Goal: Information Seeking & Learning: Learn about a topic

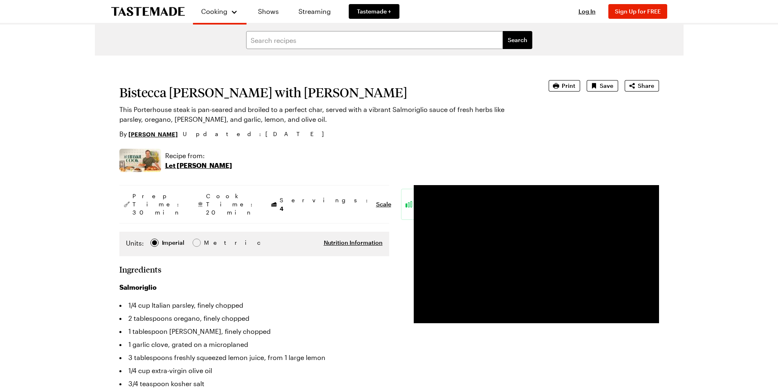
type input "[EMAIL_ADDRESS][DOMAIN_NAME]"
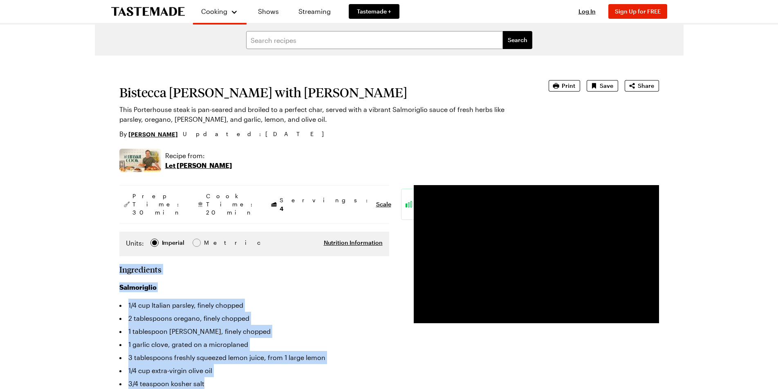
drag, startPoint x: 119, startPoint y: 253, endPoint x: 330, endPoint y: 366, distance: 240.0
copy section "Ingredients Salmoriglio 1/4 cup Italian parsley, finely chopped 2 tablespoons o…"
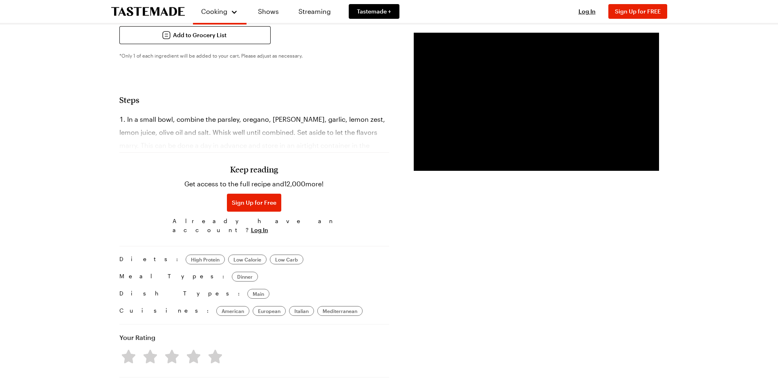
scroll to position [450, 0]
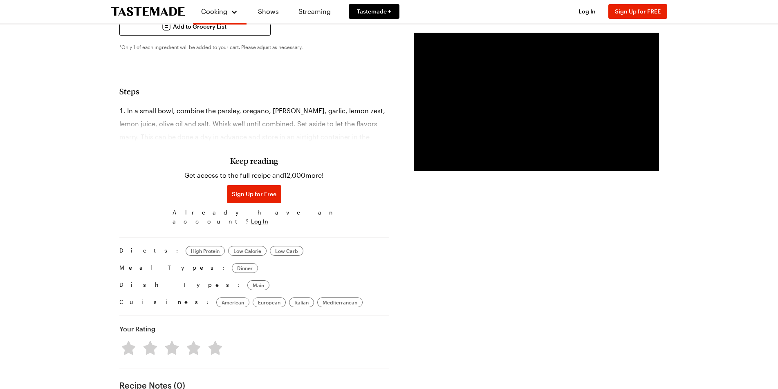
drag, startPoint x: 127, startPoint y: 96, endPoint x: 388, endPoint y: 120, distance: 262.5
click at [388, 120] on section "Steps In a small bowl, combine the parsley, oregano, [PERSON_NAME], garlic, lem…" at bounding box center [254, 157] width 270 height 143
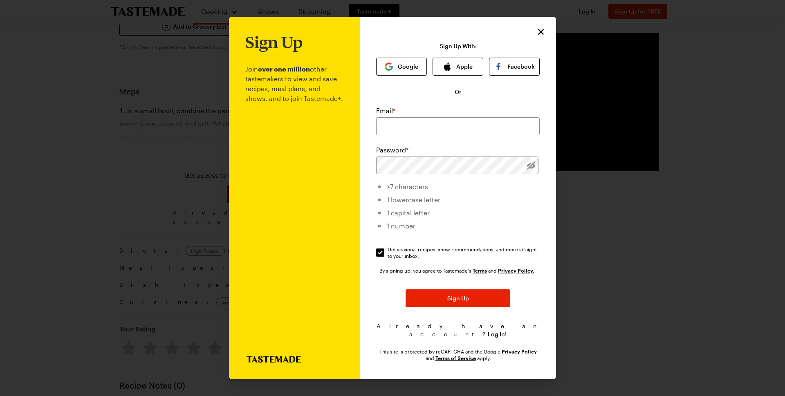
copy section "In a small bowl, combine the parsley, oregano, [PERSON_NAME], garlic, lemon zes…"
click at [541, 32] on icon "Close" at bounding box center [542, 32] width 10 height 10
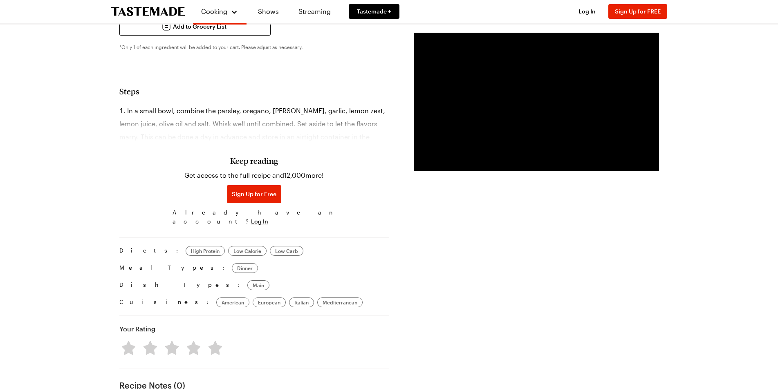
click at [376, 120] on div "Keep reading Get access to the full recipe and 12,000 more! Sign Up for Free Al…" at bounding box center [254, 172] width 270 height 114
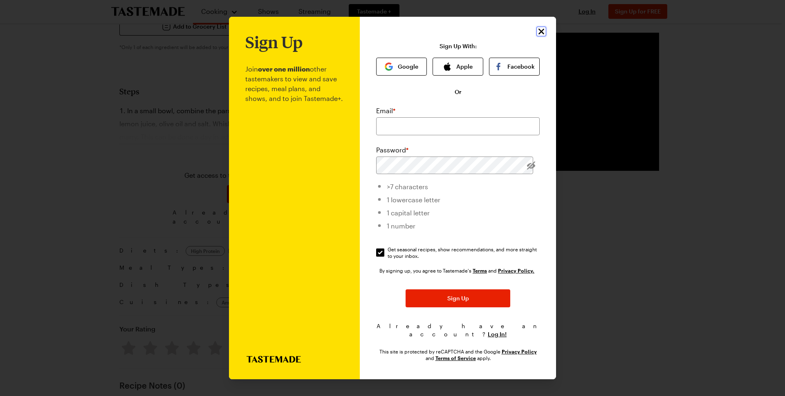
click at [543, 36] on icon "Close" at bounding box center [542, 32] width 10 height 10
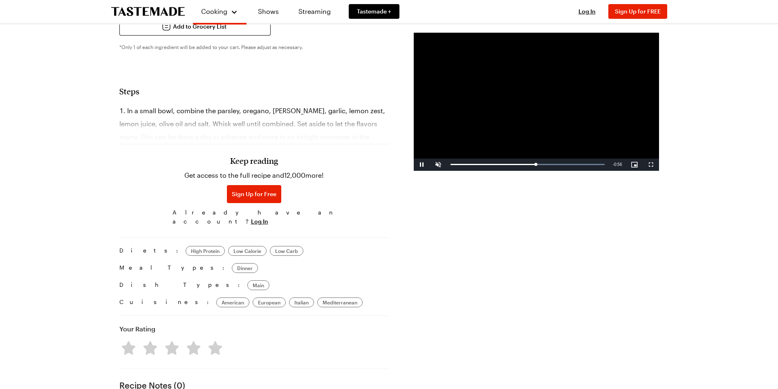
drag, startPoint x: 372, startPoint y: 121, endPoint x: 312, endPoint y: 119, distance: 60.5
click at [312, 119] on div "Keep reading Get access to the full recipe and 12,000 more! Sign Up for Free Al…" at bounding box center [254, 172] width 270 height 114
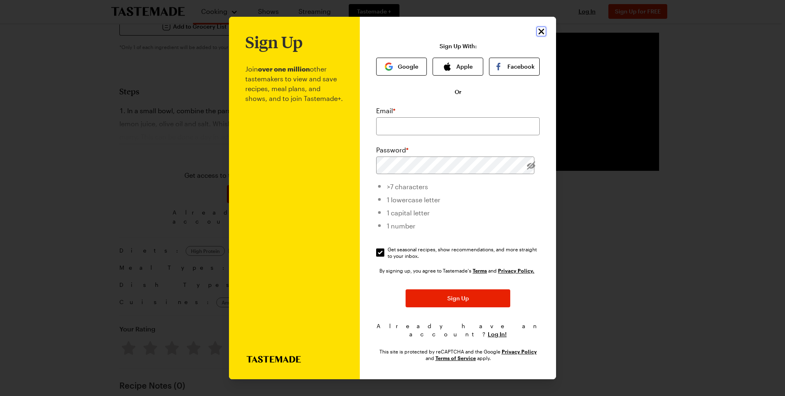
click at [543, 36] on icon "Close" at bounding box center [542, 32] width 10 height 10
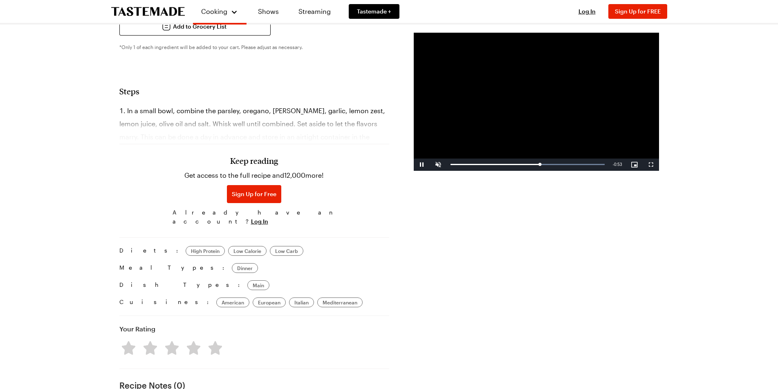
click at [348, 150] on div "Keep reading Get access to the full recipe and 12,000 more! Sign Up for Free Al…" at bounding box center [254, 186] width 270 height 85
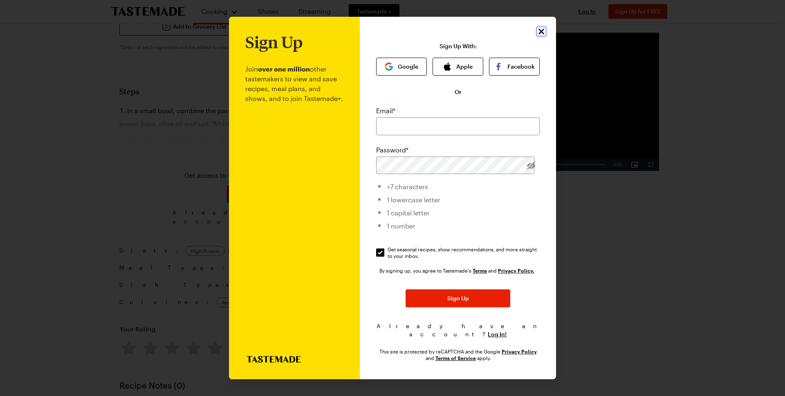
click at [538, 35] on icon "Close" at bounding box center [542, 32] width 10 height 10
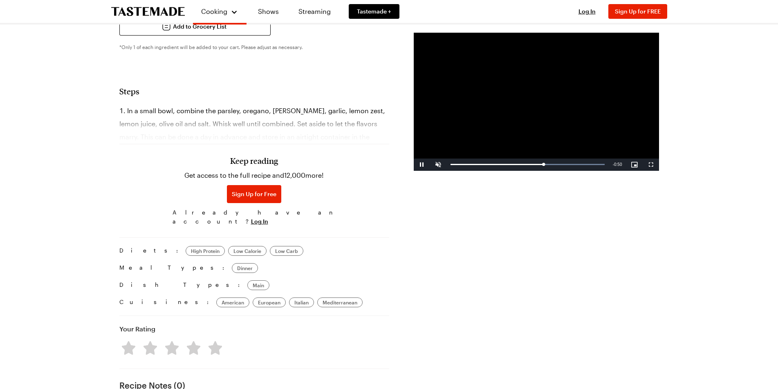
click at [392, 103] on div "Prep Time: 30 min Cook Time: 20 min Servings: 4 Scale Easy Units: Imperial Impe…" at bounding box center [389, 106] width 540 height 742
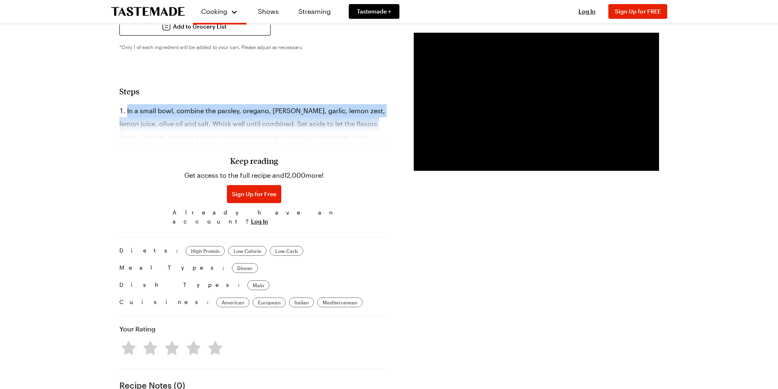
drag, startPoint x: 126, startPoint y: 96, endPoint x: 373, endPoint y: 102, distance: 247.5
click at [373, 104] on li "In a small bowl, combine the parsley, oregano, [PERSON_NAME], garlic, lemon zes…" at bounding box center [254, 130] width 270 height 52
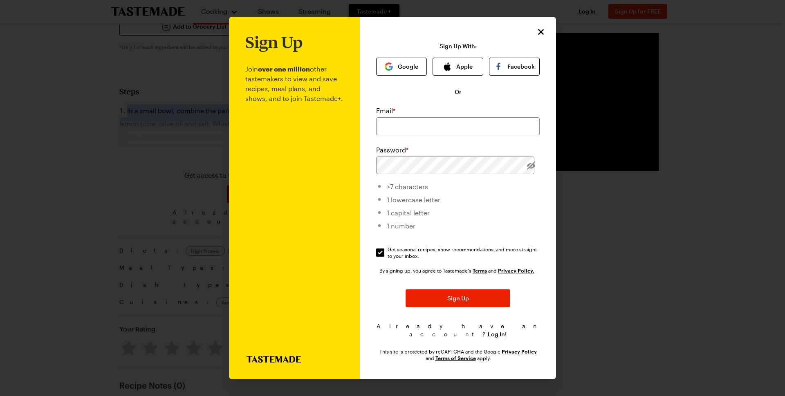
copy li "In a small bowl, combine the parsley, oregano, [PERSON_NAME], garlic, lemon zes…"
click at [541, 34] on icon "Close" at bounding box center [542, 32] width 6 height 6
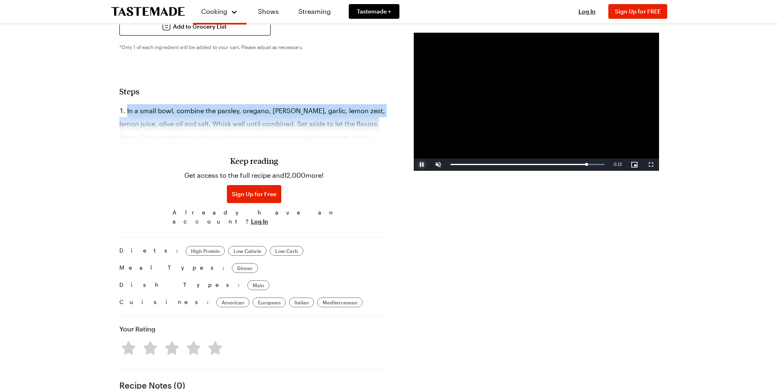
click at [421, 165] on span "Video Player" at bounding box center [422, 165] width 16 height 0
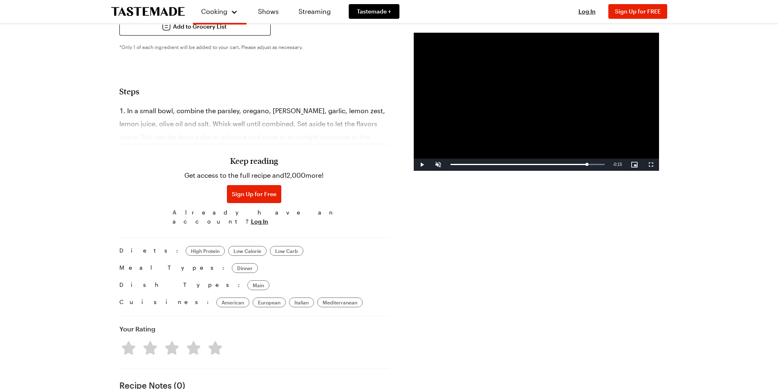
click at [295, 64] on div "Prep Time: 30 min Cook Time: 20 min Servings: 4 Scale Easy Units: Imperial Impe…" at bounding box center [254, 106] width 270 height 742
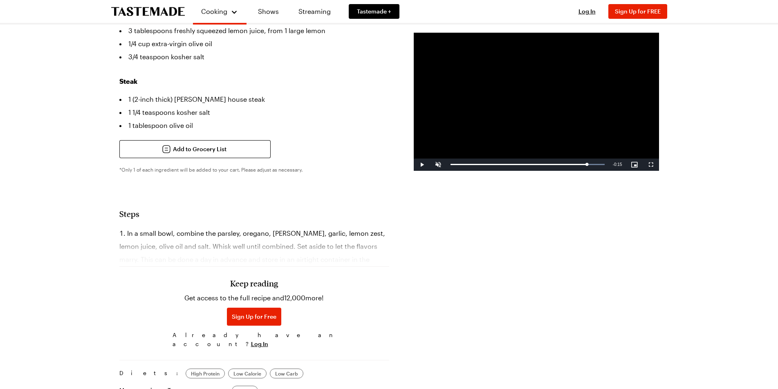
scroll to position [204, 0]
